Goal: Contribute content: Contribute content

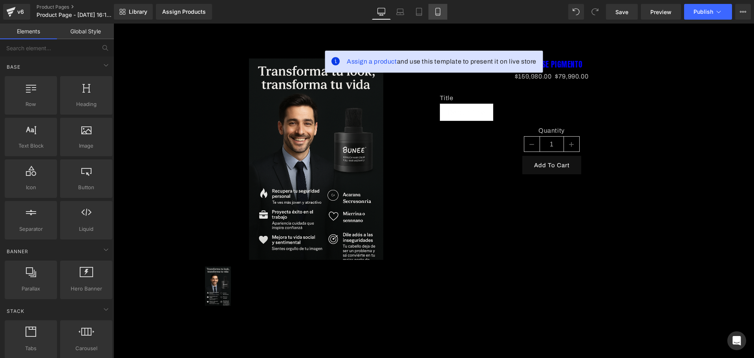
click at [443, 11] on link "Mobile" at bounding box center [438, 12] width 19 height 16
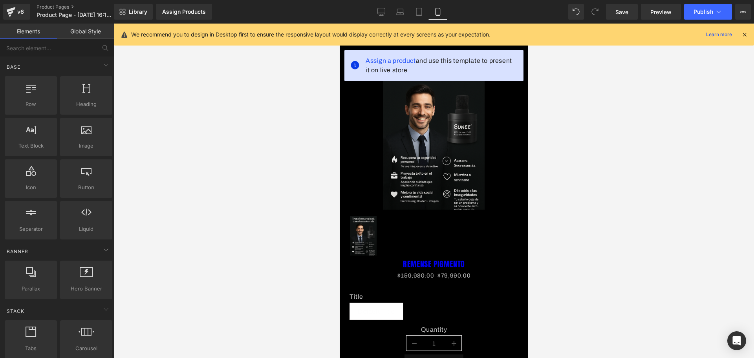
click at [457, 146] on img at bounding box center [433, 134] width 101 height 152
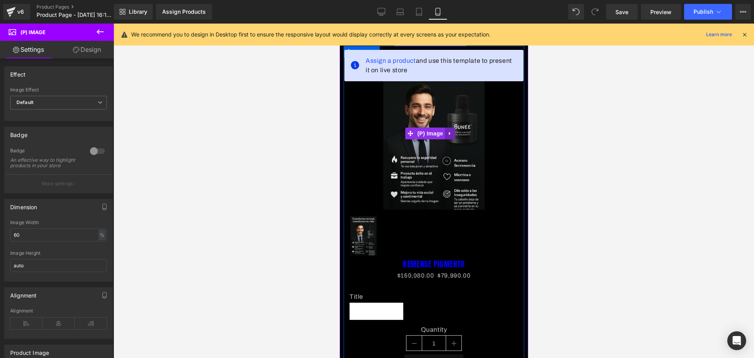
click at [452, 134] on link at bounding box center [450, 134] width 10 height 12
click at [457, 134] on link at bounding box center [455, 134] width 10 height 12
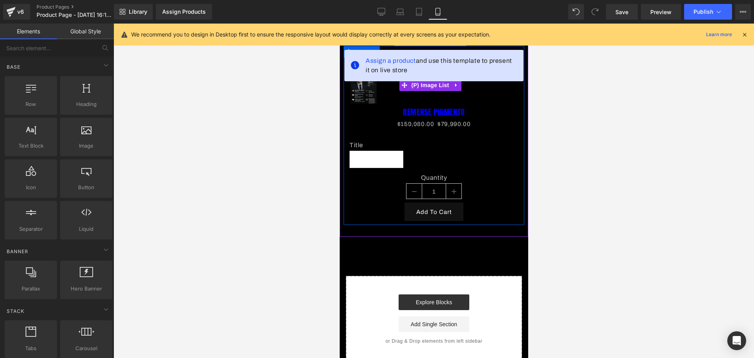
click at [463, 85] on div at bounding box center [433, 85] width 169 height 43
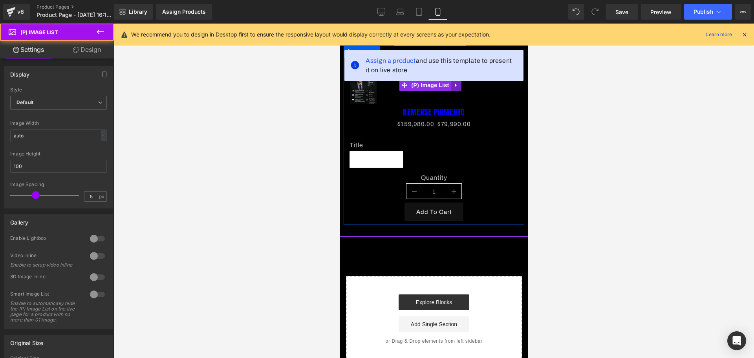
click at [459, 84] on link at bounding box center [456, 85] width 10 height 12
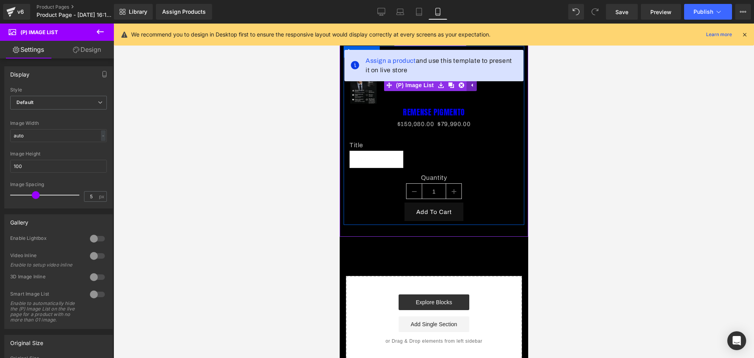
click at [459, 84] on icon at bounding box center [462, 86] width 6 height 6
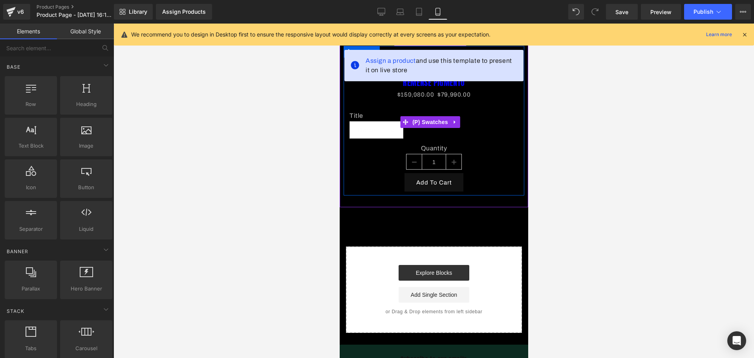
click at [481, 121] on div "Title Default Title" at bounding box center [433, 128] width 169 height 33
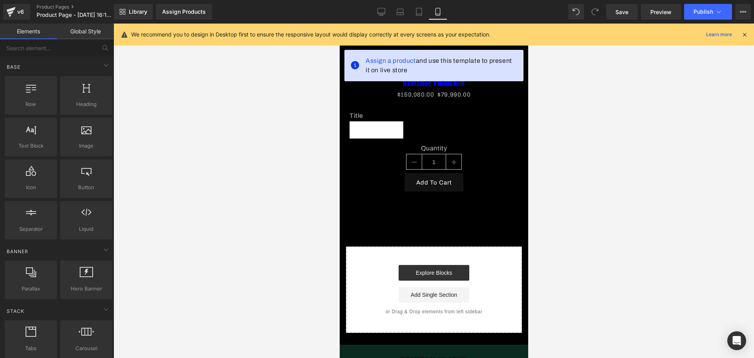
click at [744, 28] on div "We recommend you to design in Desktop first to ensure the responsive layout wou…" at bounding box center [434, 35] width 641 height 22
click at [745, 35] on icon at bounding box center [745, 34] width 7 height 7
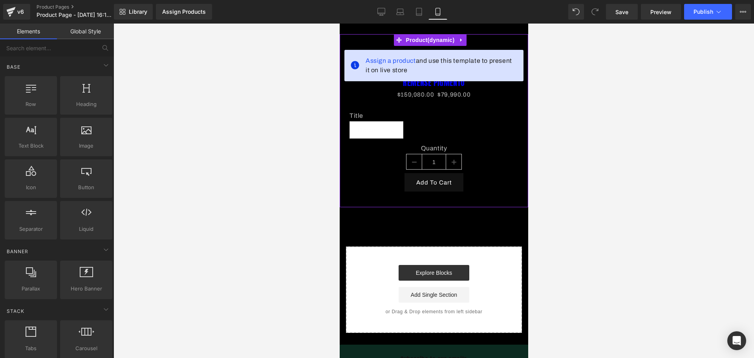
click at [467, 40] on div "Assign a product and use this template to present it on live store REMENSE PIGM…" at bounding box center [434, 120] width 189 height 173
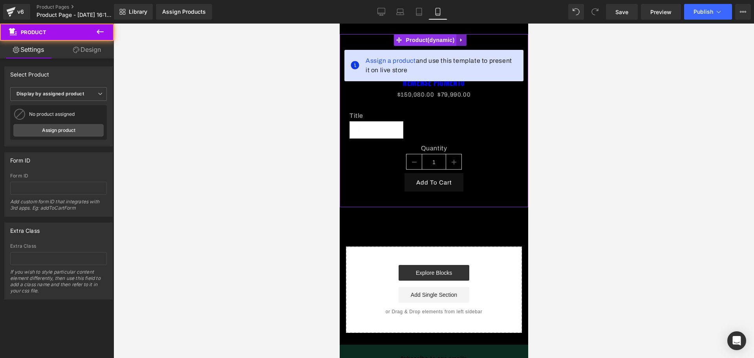
click at [463, 41] on icon at bounding box center [462, 40] width 6 height 6
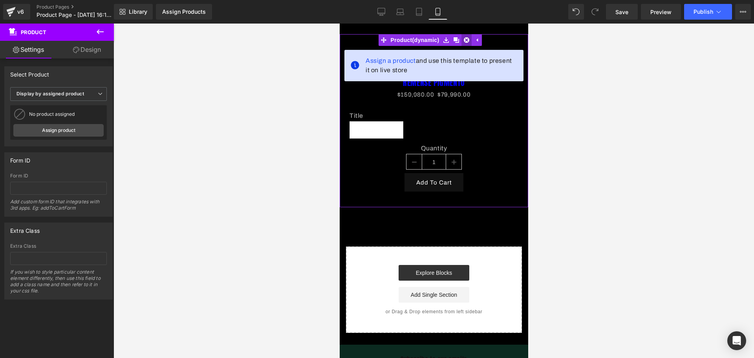
click at [463, 43] on link at bounding box center [466, 40] width 10 height 12
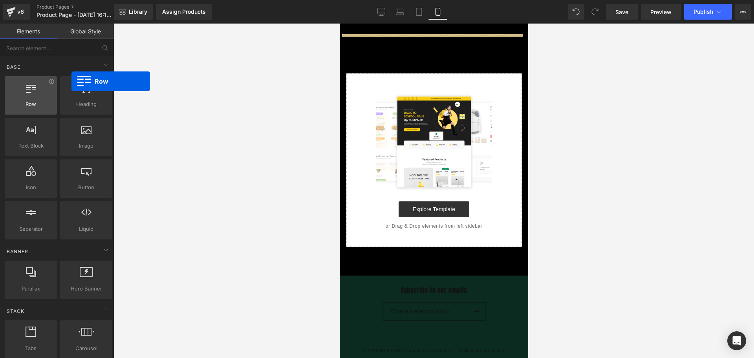
drag, startPoint x: 59, startPoint y: 89, endPoint x: 24, endPoint y: 84, distance: 35.8
click at [24, 84] on div at bounding box center [31, 92] width 48 height 18
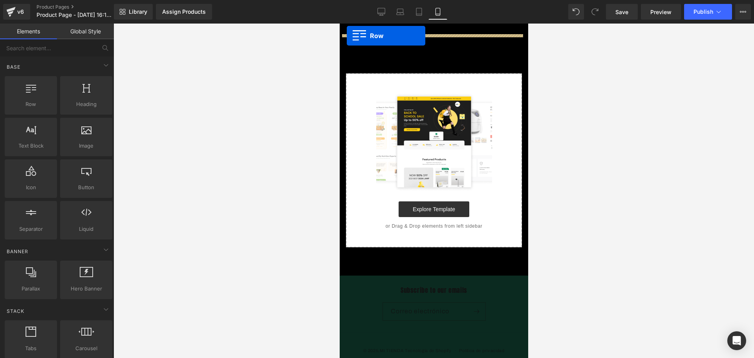
drag, startPoint x: 370, startPoint y: 114, endPoint x: 347, endPoint y: 36, distance: 81.3
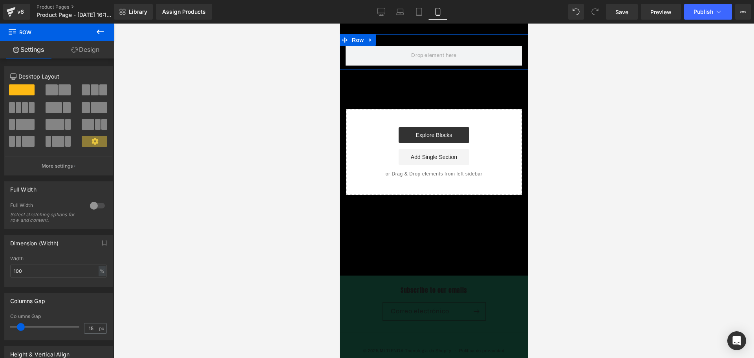
click at [98, 46] on link "Design" at bounding box center [85, 50] width 57 height 18
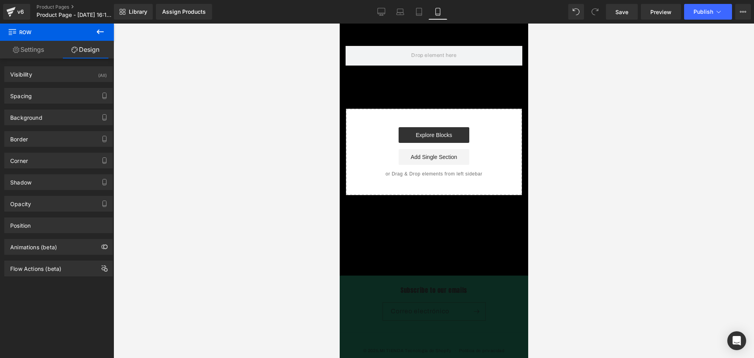
click at [103, 38] on button at bounding box center [100, 32] width 28 height 17
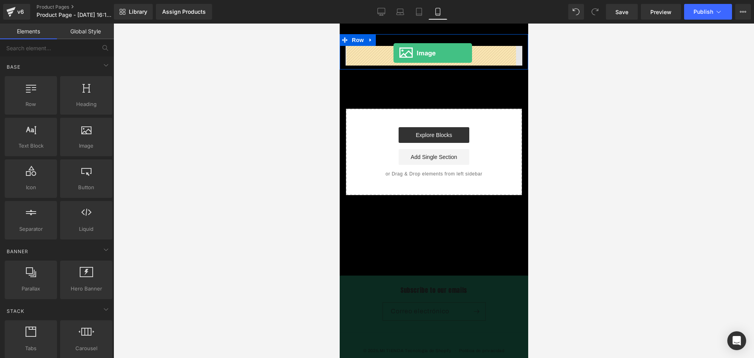
drag, startPoint x: 433, startPoint y: 153, endPoint x: 393, endPoint y: 53, distance: 107.6
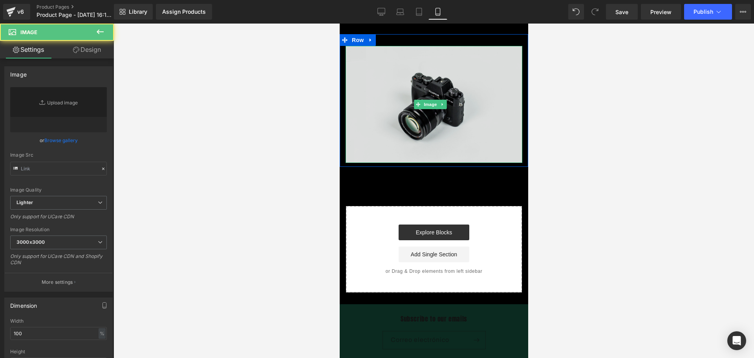
type input "//[DOMAIN_NAME][URL]"
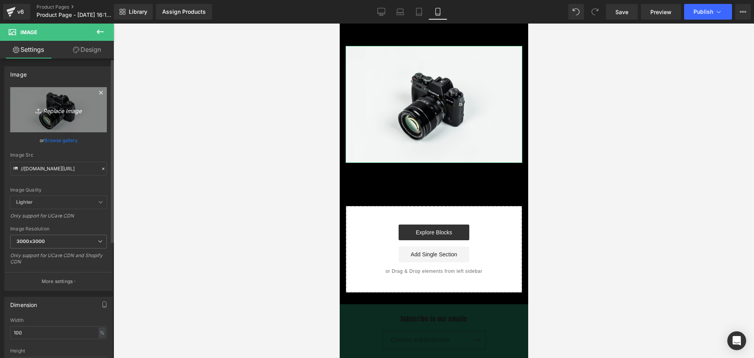
click at [56, 112] on icon "Replace Image" at bounding box center [58, 110] width 63 height 10
type input "C:\fakepath\ChatGPT Image [DATE], 09_22_42 p.m..png"
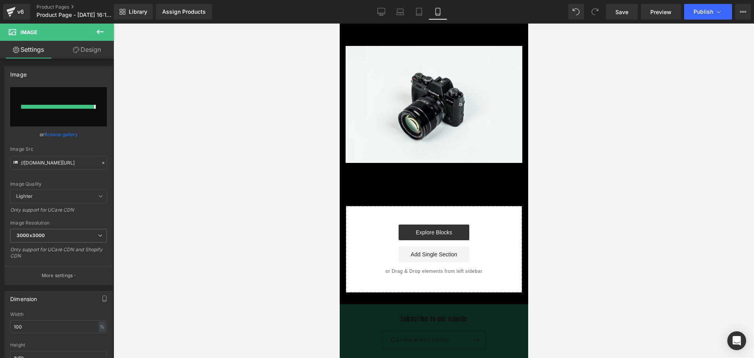
type input "[URL][DOMAIN_NAME][DATE]"
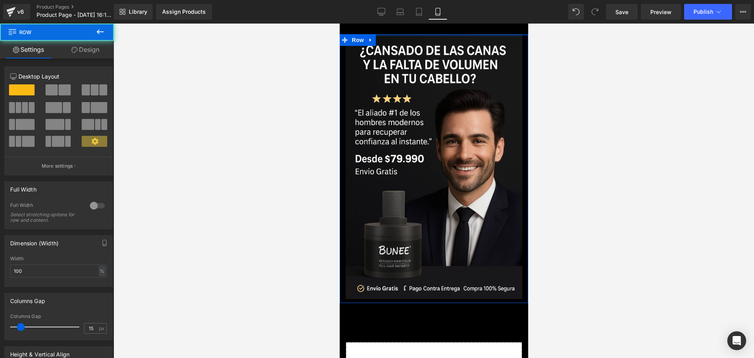
drag, startPoint x: 437, startPoint y: 41, endPoint x: 442, endPoint y: 23, distance: 18.8
click at [442, 24] on body "​ MI TIENDA Ir directamente al contenido Image Row Select your layout" at bounding box center [434, 290] width 189 height 533
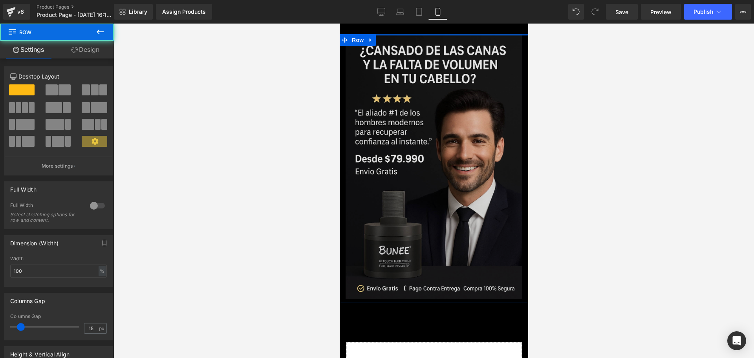
click at [446, 33] on body "​ MI TIENDA Ir directamente al contenido Image Row Select your layout" at bounding box center [434, 290] width 189 height 533
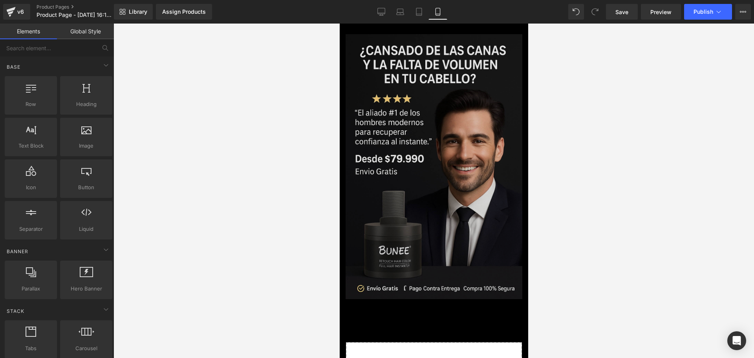
click at [340, 24] on div at bounding box center [340, 24] width 0 height 0
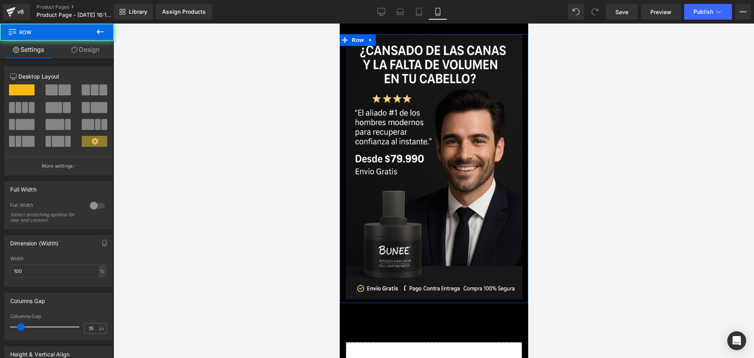
click at [76, 48] on icon at bounding box center [75, 50] width 6 height 6
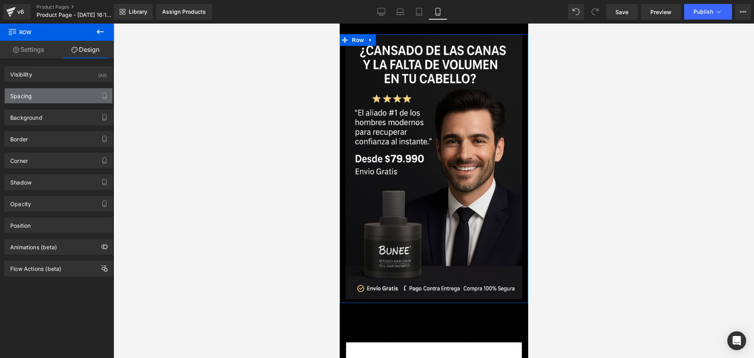
click at [37, 89] on div "Spacing" at bounding box center [59, 95] width 108 height 15
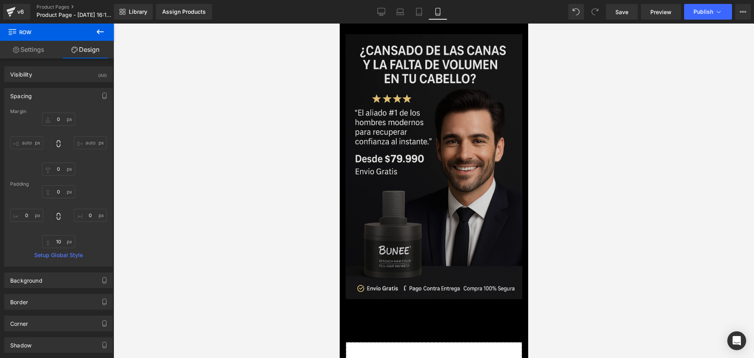
click at [361, 114] on img at bounding box center [433, 166] width 177 height 265
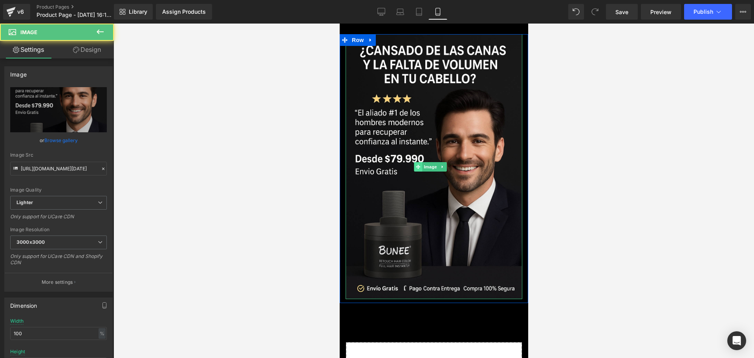
click at [420, 165] on icon at bounding box center [418, 167] width 4 height 5
click at [425, 165] on span "Image" at bounding box center [430, 166] width 17 height 9
click at [429, 162] on span "Image" at bounding box center [430, 166] width 17 height 9
click at [433, 162] on span "Image" at bounding box center [430, 166] width 17 height 9
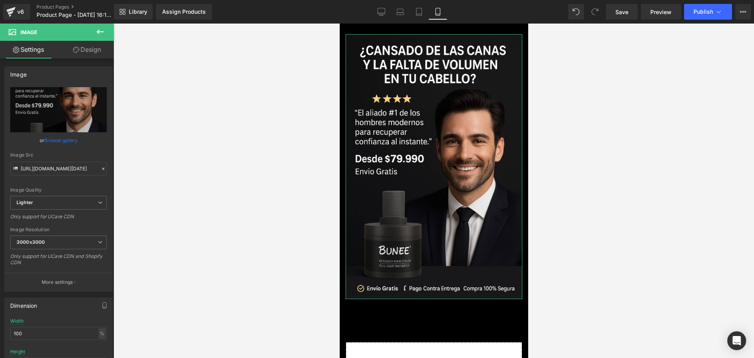
drag, startPoint x: 91, startPoint y: 54, endPoint x: 44, endPoint y: 107, distance: 71.5
click at [92, 54] on link "Design" at bounding box center [87, 50] width 57 height 18
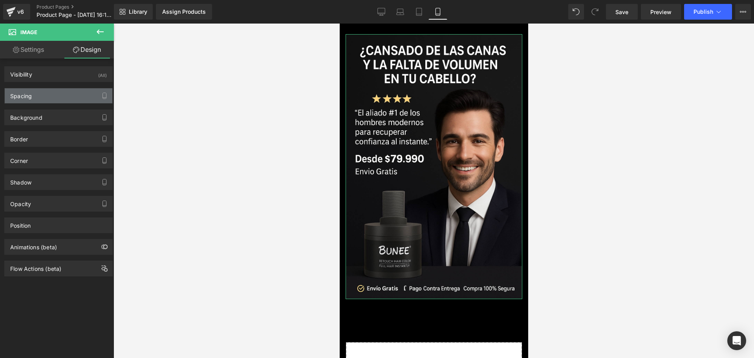
click at [47, 96] on div "Spacing" at bounding box center [59, 95] width 108 height 15
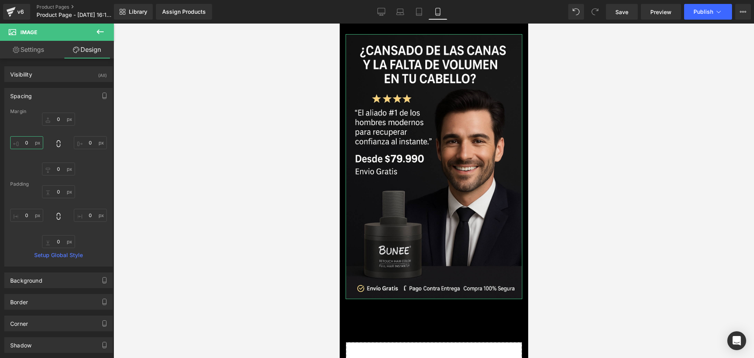
click at [26, 143] on input "0" at bounding box center [26, 142] width 33 height 13
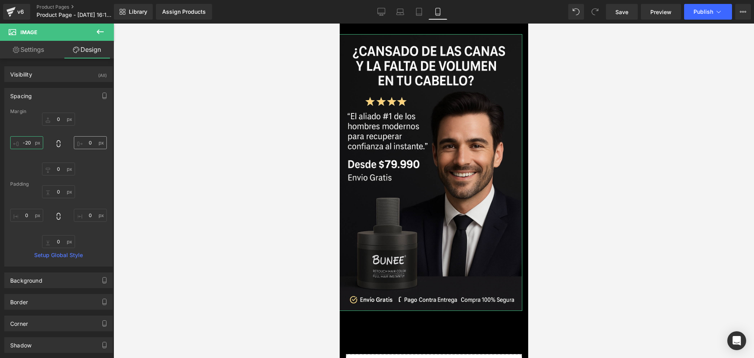
type input "-20"
click at [87, 141] on input "0" at bounding box center [90, 142] width 33 height 13
type input "-20"
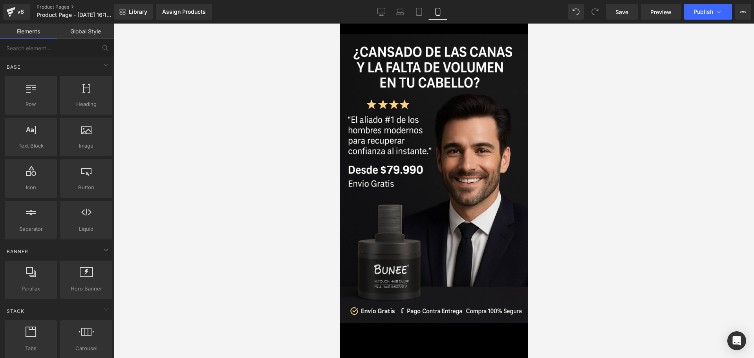
drag, startPoint x: 416, startPoint y: 31, endPoint x: 412, endPoint y: 27, distance: 6.1
click at [412, 27] on body "​ MI TIENDA Ir directamente al contenido Image Row Select your layout" at bounding box center [434, 302] width 189 height 557
click at [411, 26] on body "​ MI TIENDA Ir directamente al contenido Image Row Select your layout" at bounding box center [434, 302] width 189 height 557
click at [415, 27] on body "​ MI TIENDA Ir directamente al contenido Image Row Select your layout" at bounding box center [434, 302] width 189 height 557
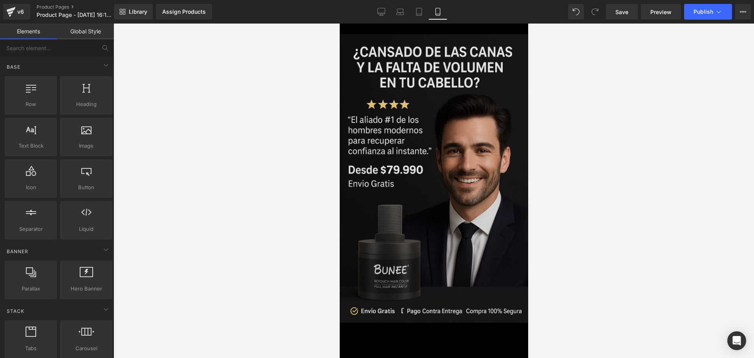
click at [441, 68] on img at bounding box center [434, 178] width 193 height 289
